Goal: Find specific page/section: Find specific page/section

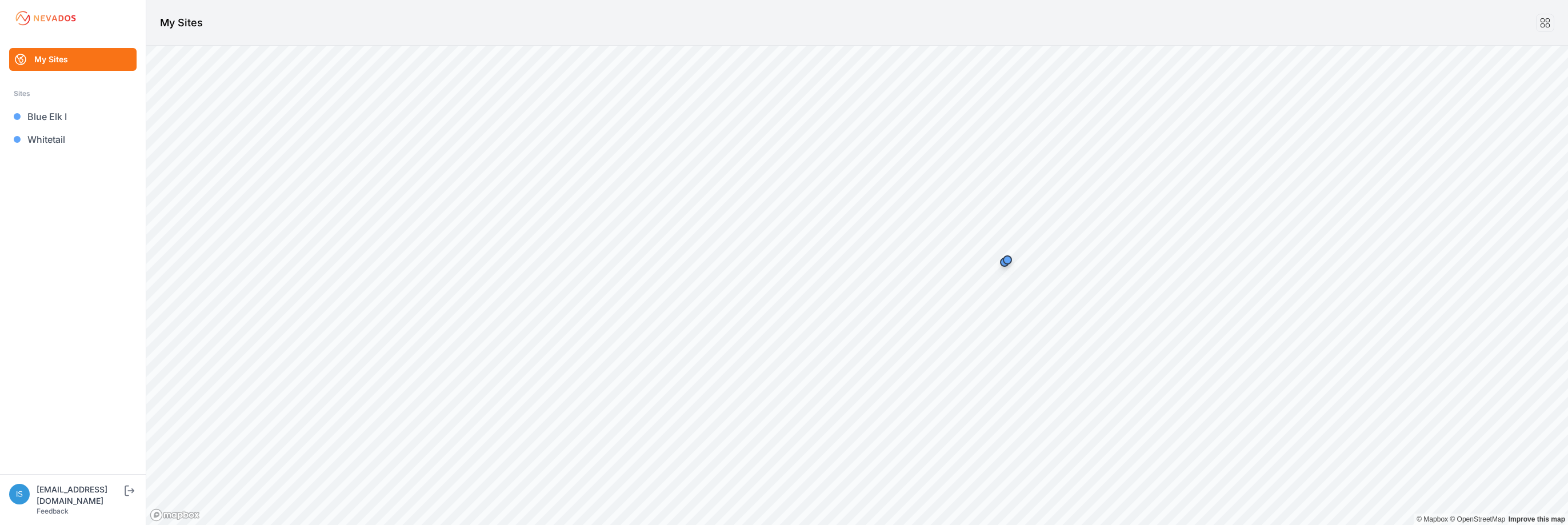
click at [50, 61] on link "My Sites" at bounding box center [73, 59] width 128 height 23
click at [80, 191] on ul "My Sites Sites Blue Elk I Whitetail" at bounding box center [73, 260] width 119 height 426
click at [187, 28] on h1 "My Sites" at bounding box center [182, 23] width 43 height 16
click at [82, 58] on link "My Sites" at bounding box center [73, 59] width 128 height 23
click at [66, 223] on ul "My Sites Sites Blue Elk I Whitetail" at bounding box center [73, 260] width 119 height 426
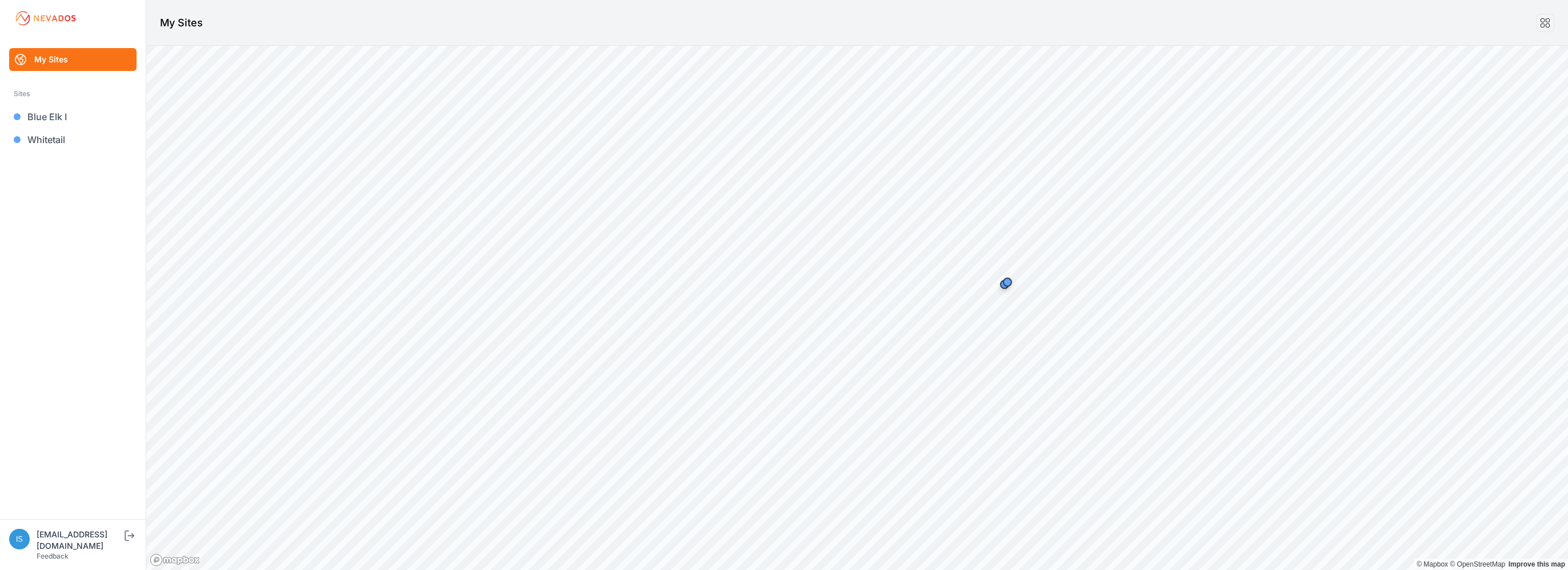
click at [104, 210] on ul "My Sites Sites Blue Elk I Whitetail" at bounding box center [73, 283] width 119 height 471
click at [1544, 25] on icon at bounding box center [1546, 23] width 12 height 12
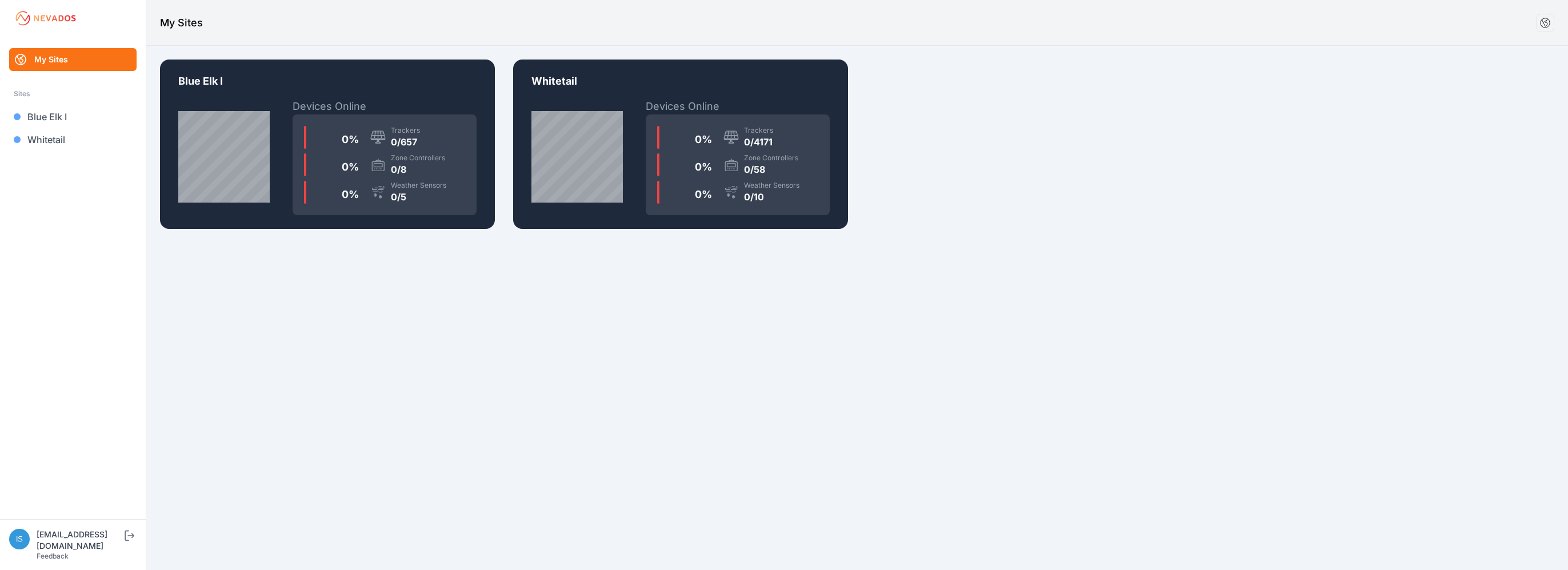
click at [66, 20] on img at bounding box center [45, 18] width 64 height 19
click at [52, 54] on link "My Sites" at bounding box center [73, 59] width 128 height 23
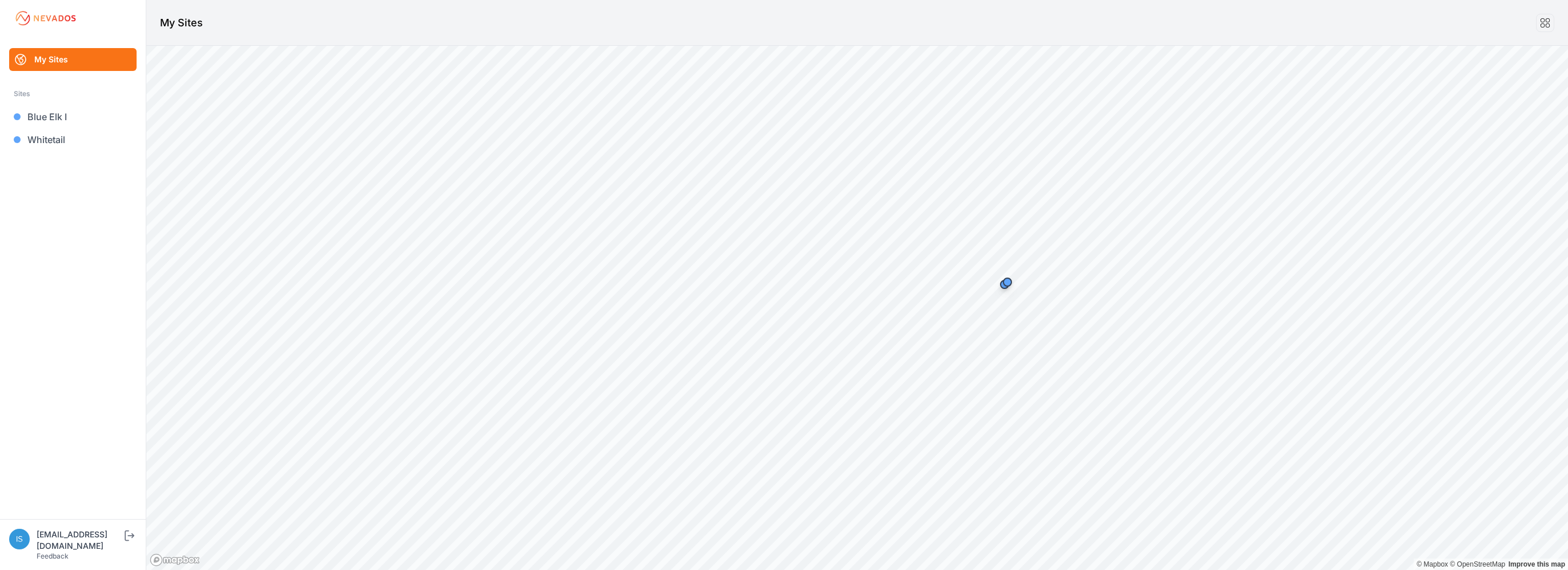
click at [27, 19] on img at bounding box center [45, 18] width 64 height 19
click at [58, 59] on link "My Sites" at bounding box center [73, 59] width 128 height 23
click at [125, 541] on icon "submit" at bounding box center [127, 535] width 4 height 11
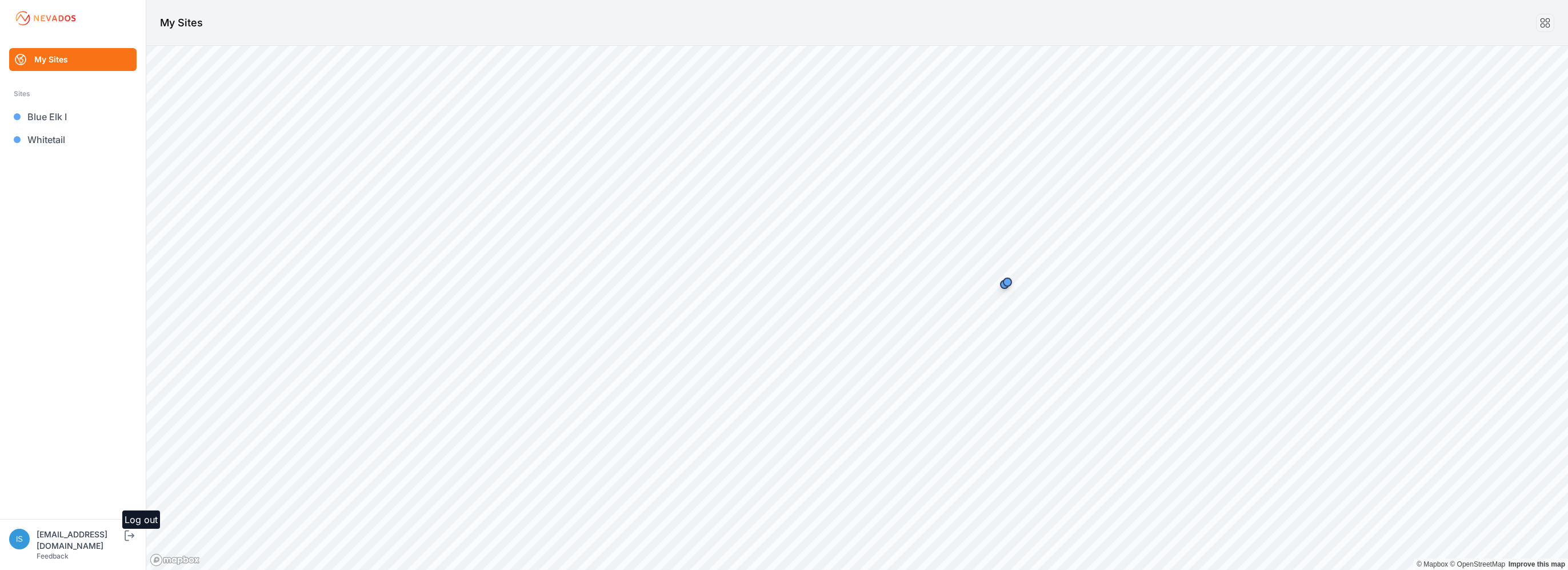
click at [130, 543] on icon "submit" at bounding box center [129, 535] width 14 height 13
drag, startPoint x: 126, startPoint y: 7, endPoint x: 784, endPoint y: 20, distance: 658.1
click at [784, 20] on header "My Sites" at bounding box center [857, 23] width 1422 height 46
click at [921, 19] on header "My Sites" at bounding box center [857, 23] width 1422 height 46
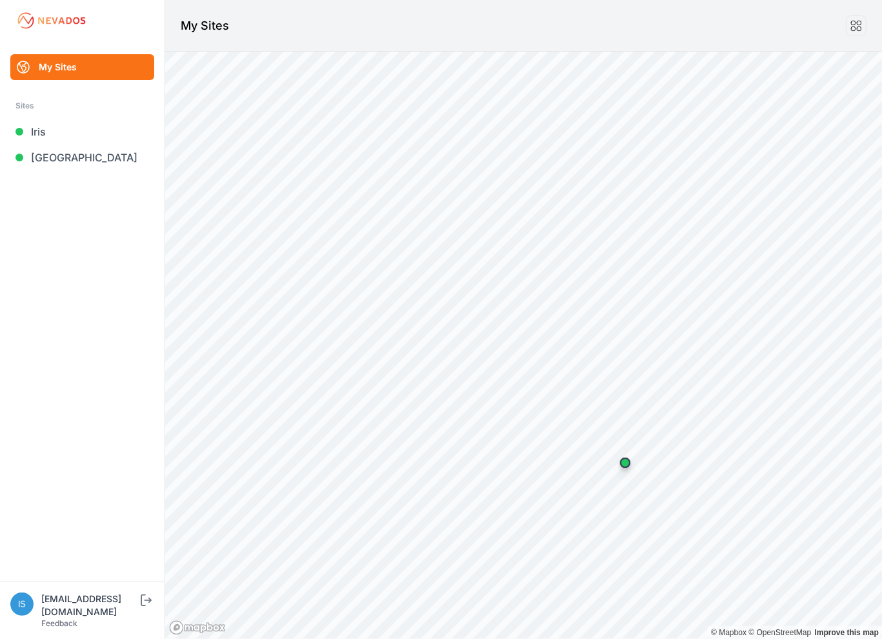
click at [88, 226] on ul "My Sites Sites Iris [GEOGRAPHIC_DATA]" at bounding box center [82, 317] width 134 height 527
drag, startPoint x: 140, startPoint y: 246, endPoint x: 141, endPoint y: 237, distance: 9.1
click at [140, 246] on ul "My Sites Sites Iris [GEOGRAPHIC_DATA]" at bounding box center [82, 317] width 134 height 527
click at [114, 282] on ul "My Sites Sites Iris [GEOGRAPHIC_DATA]" at bounding box center [82, 317] width 134 height 527
click at [116, 226] on ul "My Sites Sites Iris [GEOGRAPHIC_DATA]" at bounding box center [82, 317] width 134 height 527
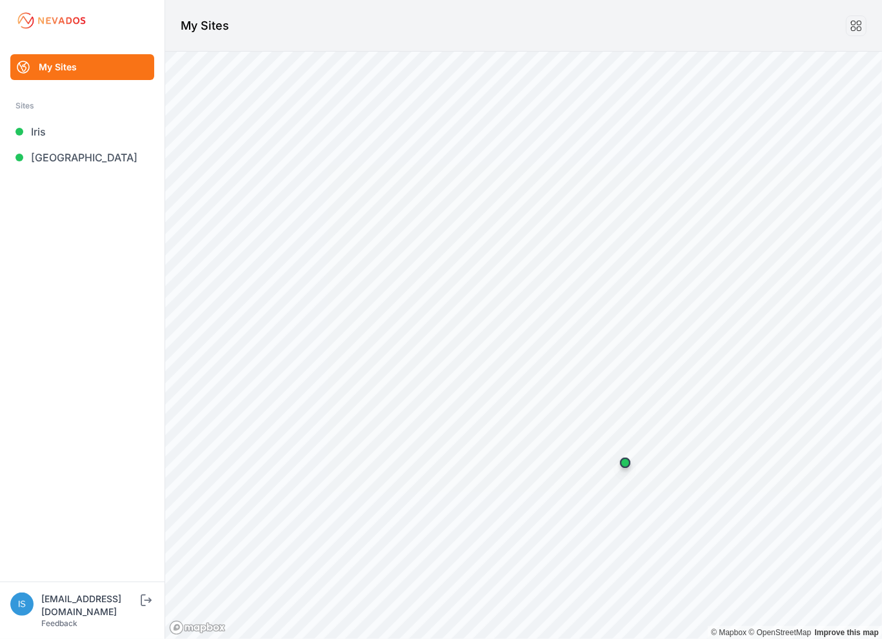
click at [440, 17] on header "My Sites" at bounding box center [523, 26] width 717 height 52
click at [100, 243] on ul "My Sites Sites Iris [GEOGRAPHIC_DATA]" at bounding box center [82, 317] width 134 height 527
